Goal: Find specific page/section: Find specific page/section

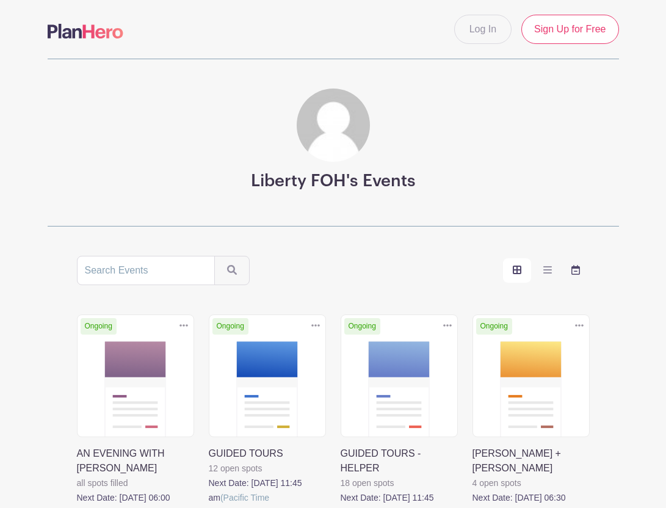
click at [578, 269] on icon "order and view" at bounding box center [575, 270] width 9 height 10
click at [0, 0] on input "order and view" at bounding box center [0, 0] width 0 height 0
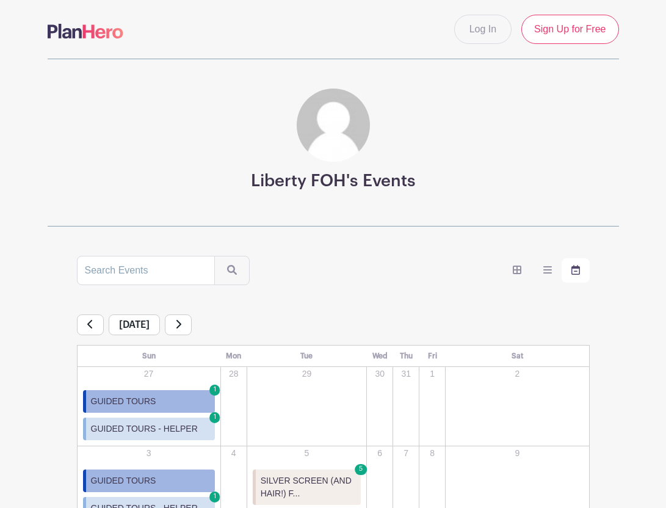
click at [181, 326] on icon at bounding box center [178, 324] width 6 height 10
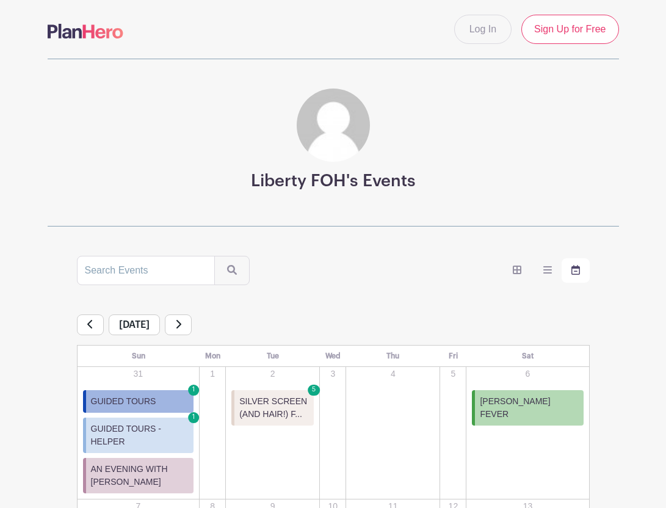
click at [181, 320] on icon at bounding box center [178, 324] width 5 height 9
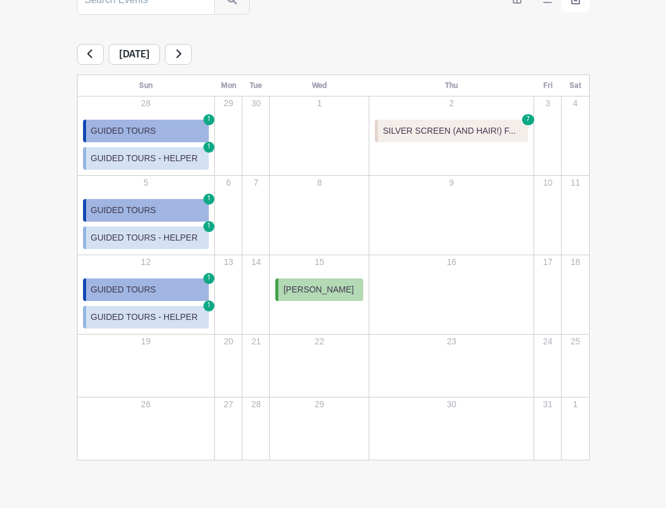
scroll to position [299, 0]
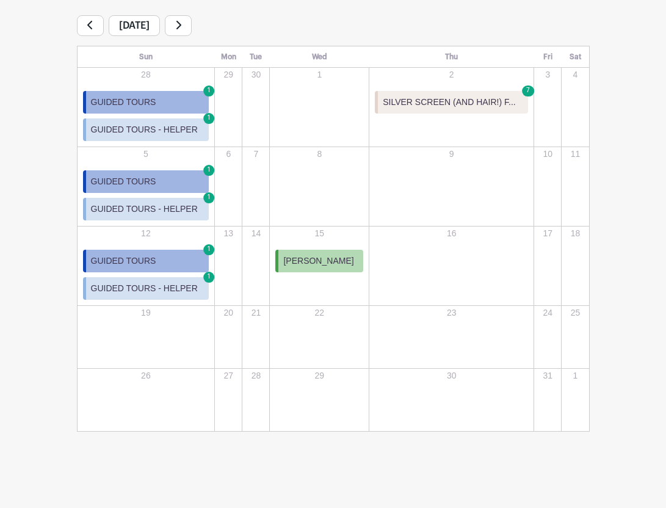
click at [181, 27] on icon at bounding box center [178, 25] width 5 height 9
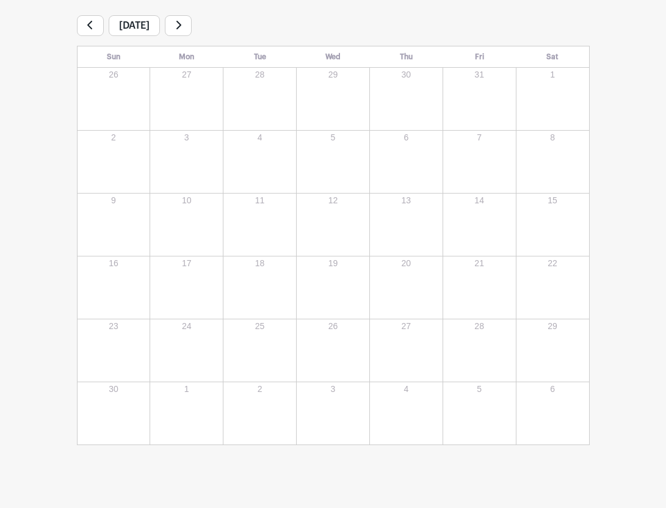
click at [181, 26] on icon at bounding box center [178, 25] width 6 height 10
